Goal: Check status: Check status

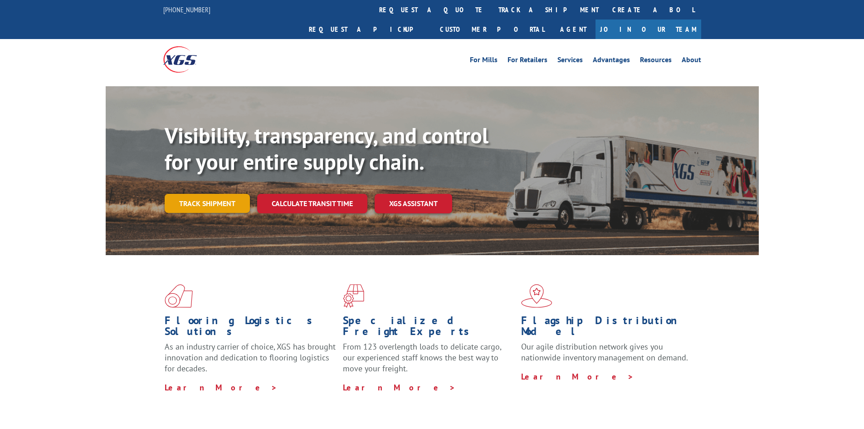
click at [214, 194] on link "Track shipment" at bounding box center [207, 203] width 85 height 19
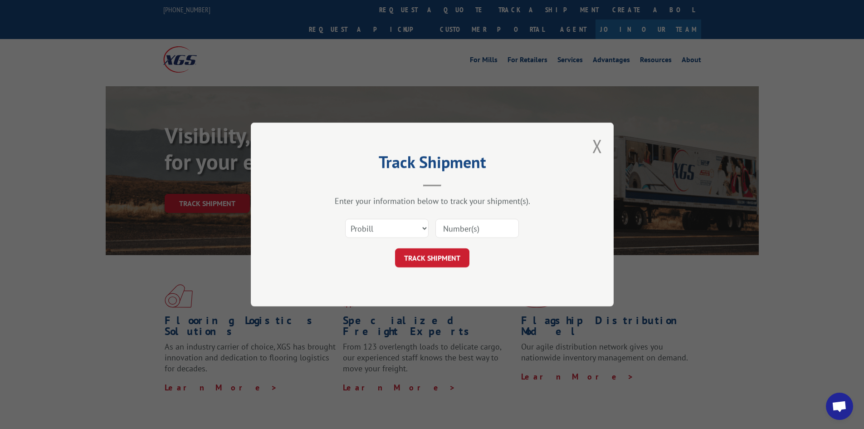
click at [467, 224] on input at bounding box center [477, 228] width 83 height 19
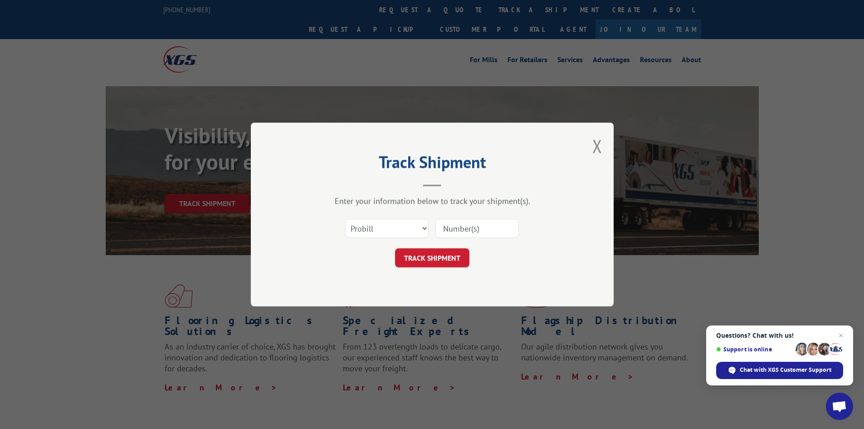
paste input "718341352"
type input "718341352"
click button "TRACK SHIPMENT" at bounding box center [432, 257] width 74 height 19
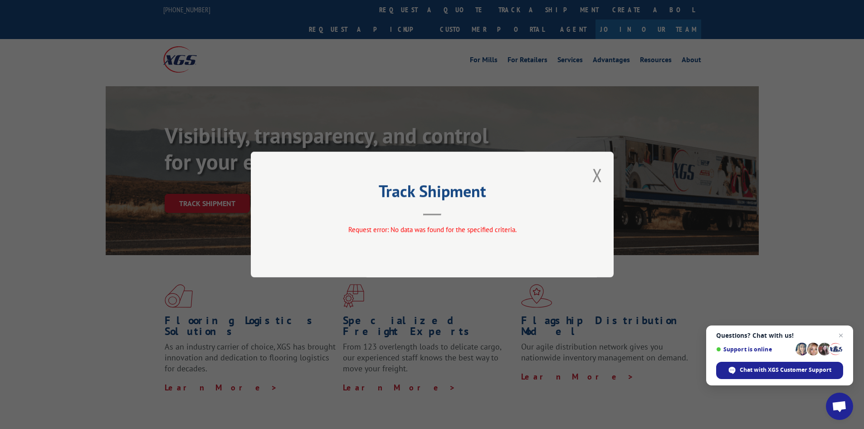
click at [598, 167] on button "Close modal" at bounding box center [598, 175] width 10 height 24
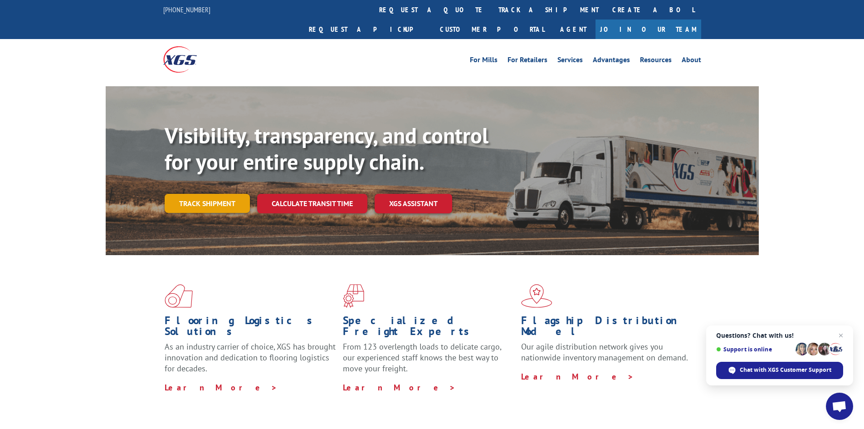
click at [205, 194] on link "Track shipment" at bounding box center [207, 203] width 85 height 19
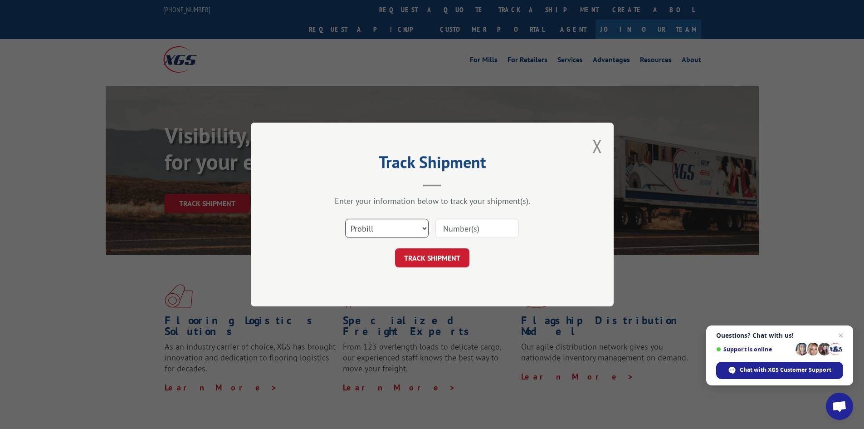
click at [409, 231] on select "Select category... Probill BOL PO" at bounding box center [386, 228] width 83 height 19
select select "bol"
click at [345, 219] on select "Select category... Probill BOL PO" at bounding box center [386, 228] width 83 height 19
click at [471, 227] on input at bounding box center [477, 228] width 83 height 19
paste input "718341352"
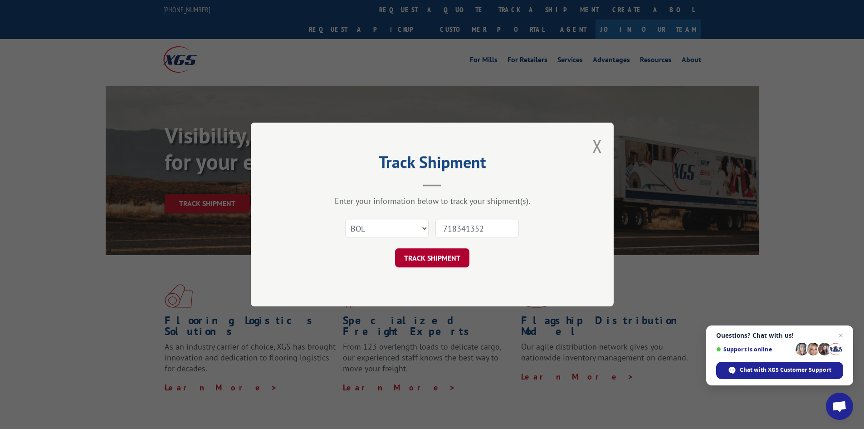
type input "718341352"
click at [416, 260] on button "TRACK SHIPMENT" at bounding box center [432, 257] width 74 height 19
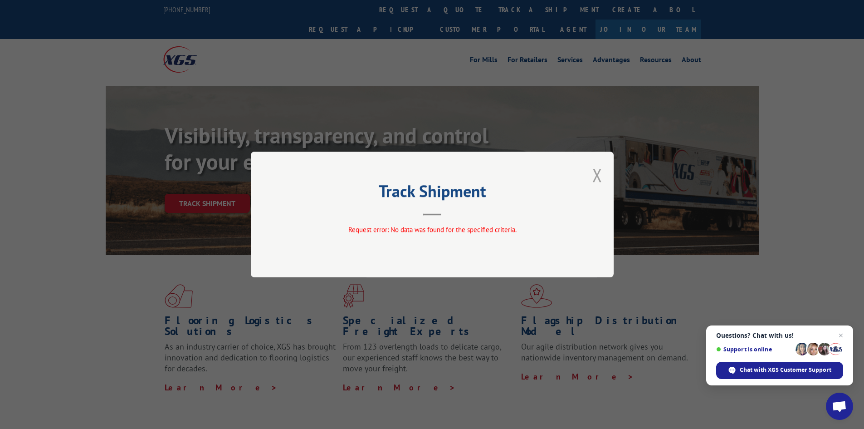
click at [597, 175] on button "Close modal" at bounding box center [598, 175] width 10 height 24
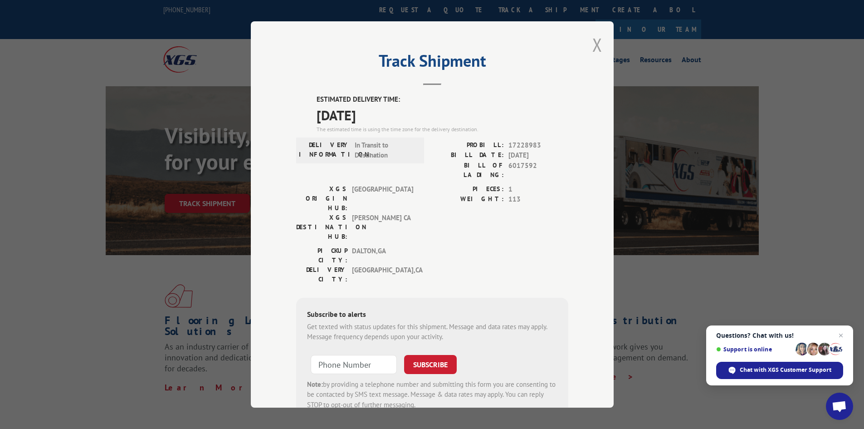
click at [594, 50] on button "Close modal" at bounding box center [598, 45] width 10 height 24
